Goal: Task Accomplishment & Management: Manage account settings

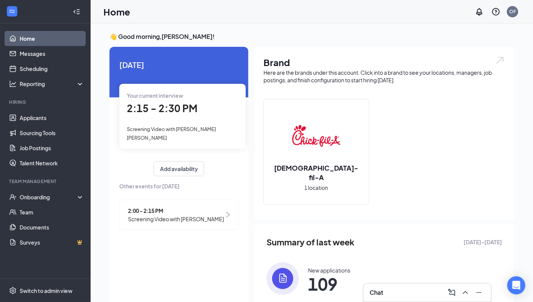
click at [161, 215] on span "Screening Video with [PERSON_NAME]" at bounding box center [176, 219] width 96 height 8
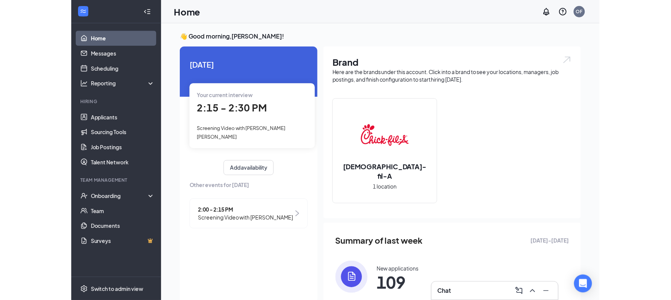
scroll to position [3, 0]
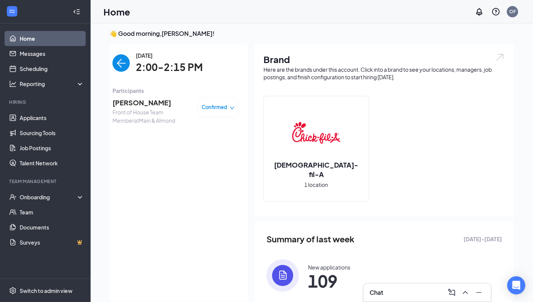
click at [140, 107] on span "[PERSON_NAME]" at bounding box center [151, 102] width 79 height 11
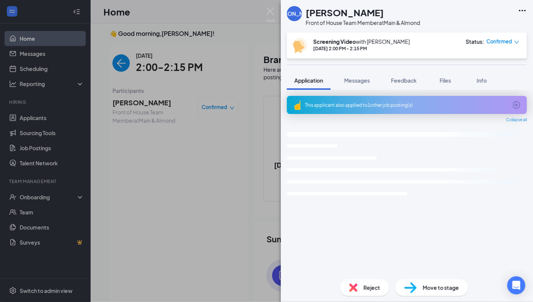
click at [161, 58] on div "[PERSON_NAME] Front of House Team Member at Main & Almond Screening Video with …" at bounding box center [266, 151] width 533 height 302
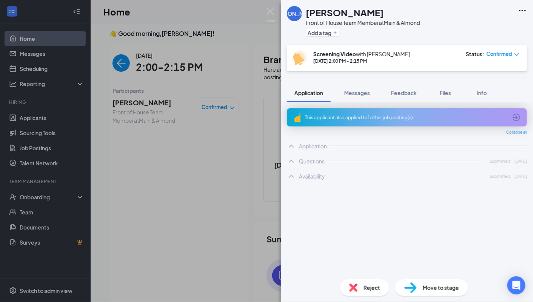
click at [116, 64] on img "back-button" at bounding box center [120, 62] width 17 height 17
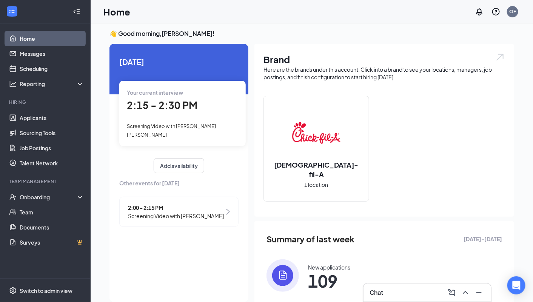
click at [172, 93] on span "Your current interview" at bounding box center [155, 92] width 56 height 7
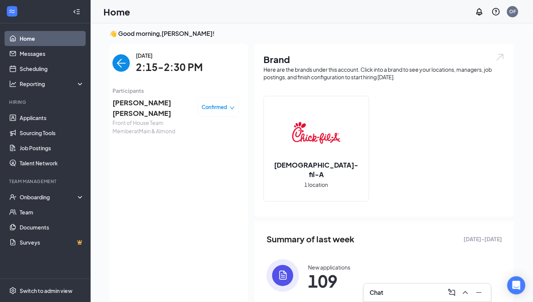
click at [144, 104] on span "[PERSON_NAME] [PERSON_NAME]" at bounding box center [151, 108] width 79 height 22
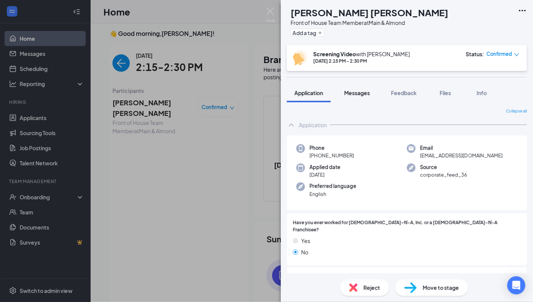
click at [364, 94] on span "Messages" at bounding box center [357, 92] width 26 height 7
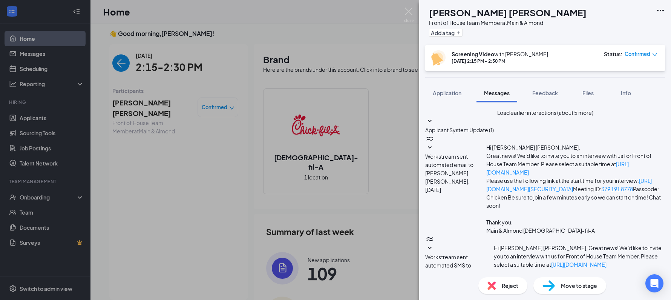
type textarea "HI [PERSON_NAME]. I will let you into the interview shortly."
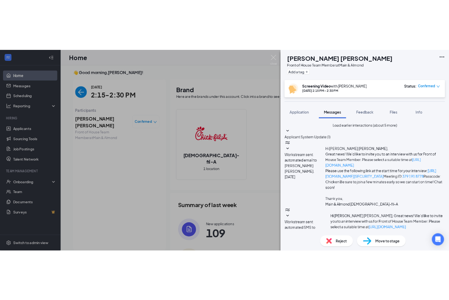
scroll to position [314, 0]
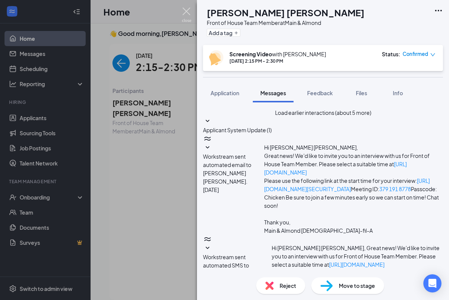
click at [187, 13] on img at bounding box center [186, 15] width 9 height 15
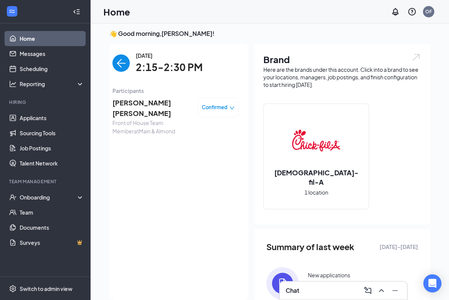
click at [119, 65] on img "back-button" at bounding box center [120, 62] width 17 height 17
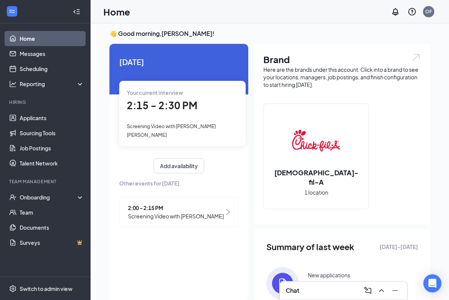
click at [151, 203] on span "2:00 - 2:15 PM" at bounding box center [176, 207] width 96 height 8
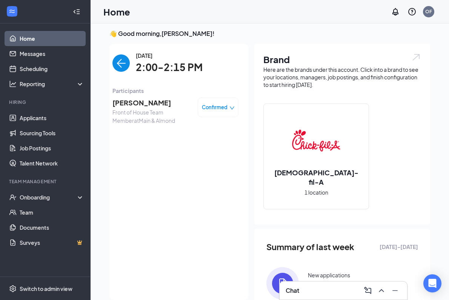
click at [142, 101] on span "[PERSON_NAME]" at bounding box center [151, 102] width 79 height 11
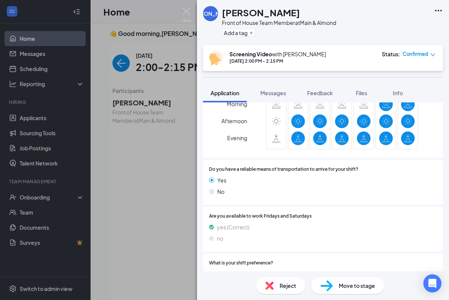
scroll to position [1234, 0]
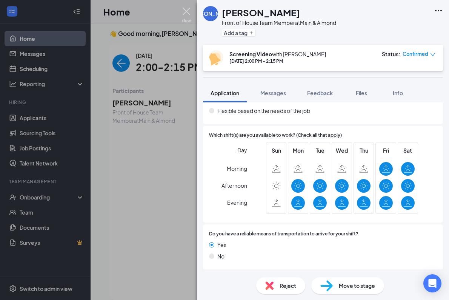
drag, startPoint x: 186, startPoint y: 12, endPoint x: 183, endPoint y: 16, distance: 4.5
click at [186, 12] on img at bounding box center [186, 15] width 9 height 15
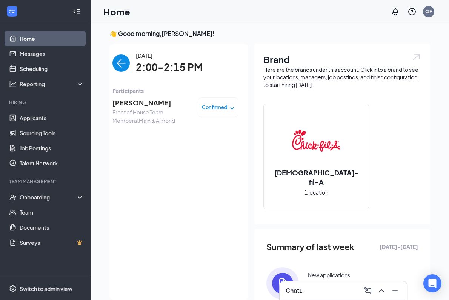
click at [222, 106] on span "Confirmed" at bounding box center [215, 107] width 26 height 8
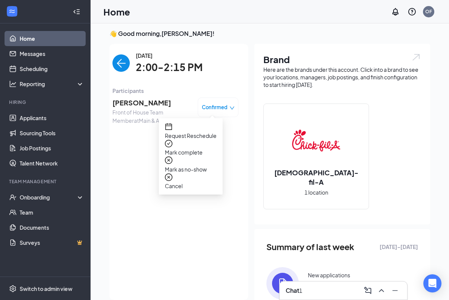
click at [195, 148] on span "Mark complete" at bounding box center [191, 152] width 52 height 8
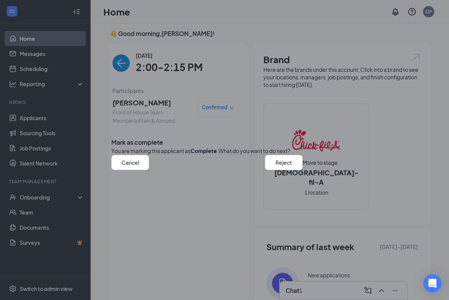
click at [303, 170] on button "Move to stage" at bounding box center [320, 162] width 35 height 15
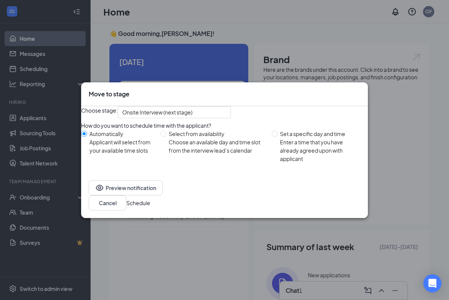
click at [150, 207] on button "Schedule" at bounding box center [138, 202] width 24 height 8
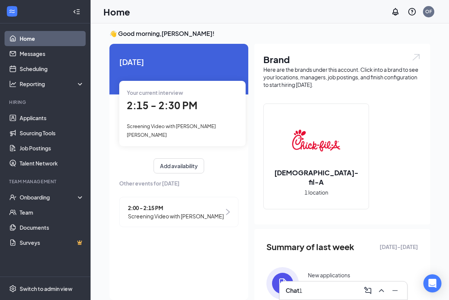
click at [174, 108] on span "2:15 - 2:30 PM" at bounding box center [162, 105] width 71 height 12
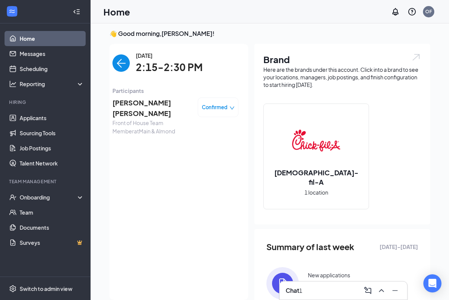
click at [131, 106] on span "[PERSON_NAME] [PERSON_NAME]" at bounding box center [151, 108] width 79 height 22
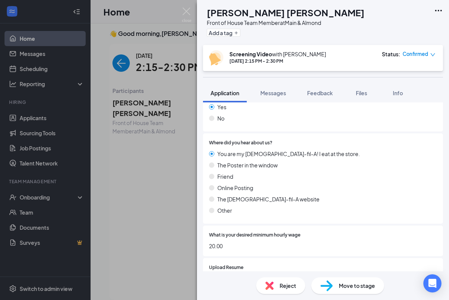
scroll to position [545, 0]
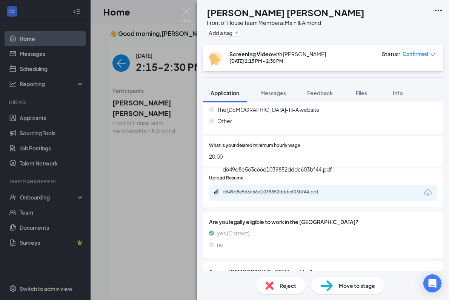
click at [251, 189] on div "d649d8e563c66d1039852dddc603bf44.pdf" at bounding box center [276, 192] width 106 height 6
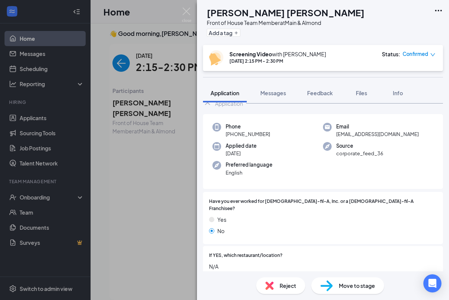
scroll to position [0, 0]
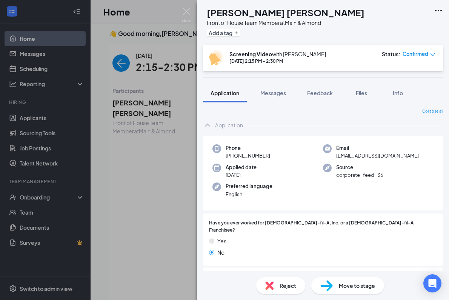
click at [233, 124] on div "Application" at bounding box center [229, 125] width 28 height 8
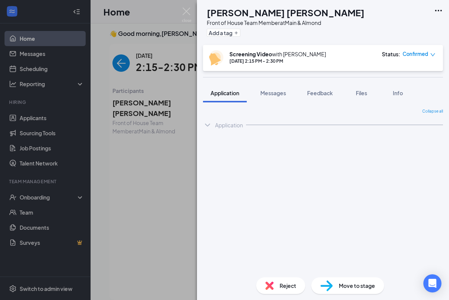
click at [231, 124] on div "Application" at bounding box center [229, 125] width 28 height 8
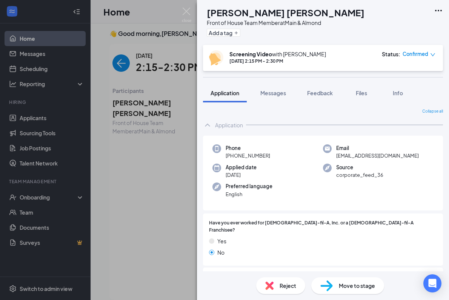
click at [128, 105] on div "LS [PERSON_NAME] [PERSON_NAME] Front of House Team Member at Main & Almond Add …" at bounding box center [224, 150] width 449 height 300
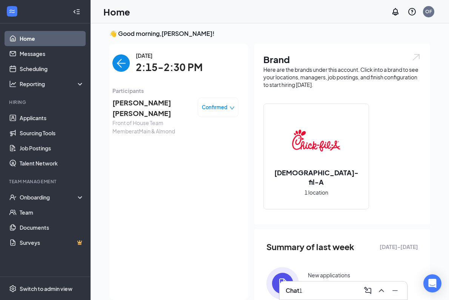
click at [146, 106] on span "[PERSON_NAME] [PERSON_NAME]" at bounding box center [151, 108] width 79 height 22
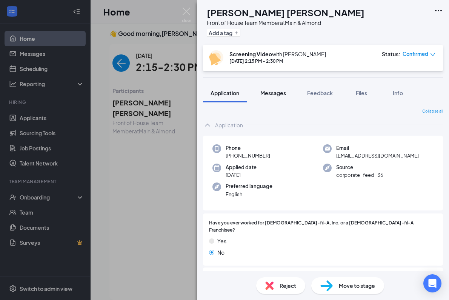
click at [280, 98] on button "Messages" at bounding box center [273, 92] width 41 height 19
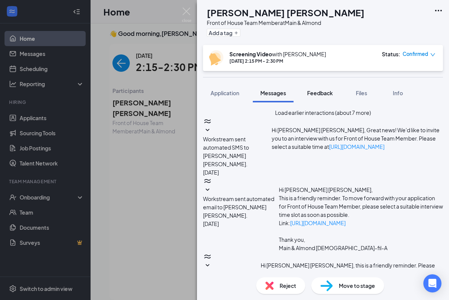
scroll to position [305, 0]
click at [315, 93] on span "Feedback" at bounding box center [320, 92] width 26 height 7
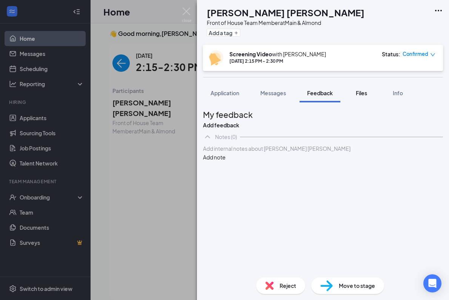
click at [350, 91] on button "Files" at bounding box center [361, 92] width 30 height 19
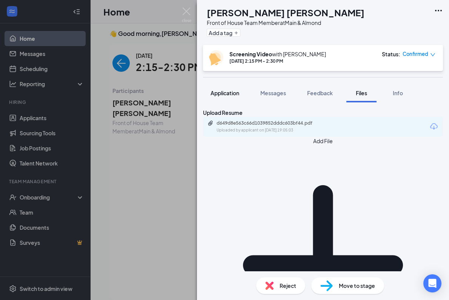
click at [220, 96] on div "Application" at bounding box center [224, 93] width 29 height 8
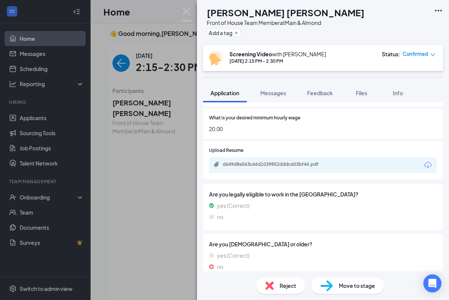
scroll to position [576, 0]
